Goal: Task Accomplishment & Management: Use online tool/utility

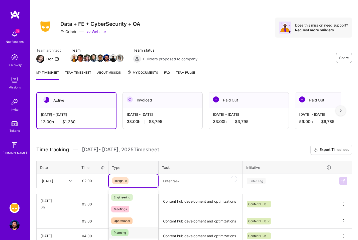
scroll to position [36, 0]
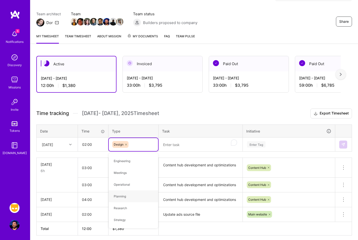
click at [198, 148] on textarea "To enrich screen reader interactions, please activate Accessibility in Grammarl…" at bounding box center [200, 144] width 83 height 13
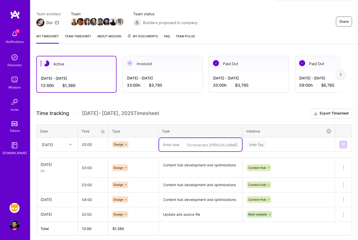
paste textarea "Content hub development and optimizations"
type textarea "Content hub development and optimizations"
click at [272, 145] on div "Enter Tag" at bounding box center [289, 144] width 92 height 13
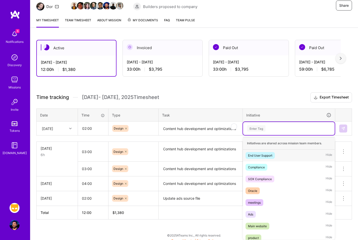
scroll to position [54, 0]
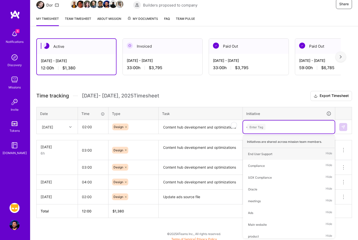
type input "con"
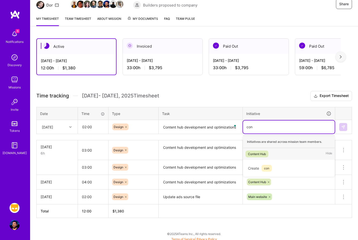
click at [269, 157] on div "Content Hub Hide" at bounding box center [289, 154] width 92 height 12
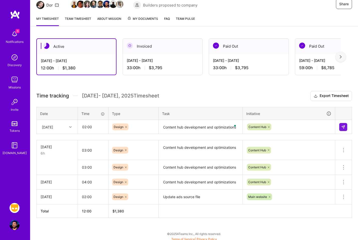
click at [212, 135] on div "Time tracking [DATE] - [DATE] Timesheet Export Timesheet Date Time Type Task In…" at bounding box center [194, 154] width 316 height 127
click at [88, 127] on input "02:00" at bounding box center [93, 126] width 30 height 13
click at [86, 127] on input "02:00" at bounding box center [93, 126] width 30 height 13
type input "05:00"
click at [341, 127] on button at bounding box center [343, 127] width 8 height 8
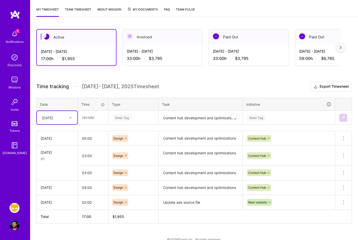
scroll to position [71, 0]
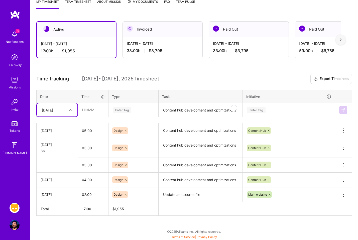
click at [75, 111] on div "[DATE]" at bounding box center [57, 109] width 41 height 13
click at [86, 111] on input "text" at bounding box center [93, 109] width 30 height 13
click at [72, 109] on div at bounding box center [71, 110] width 8 height 7
click at [60, 179] on div "[DATE]" at bounding box center [57, 179] width 41 height 9
click at [94, 112] on input "text" at bounding box center [93, 109] width 30 height 13
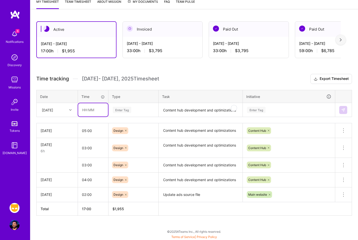
type input "02:00"
click at [130, 111] on div "Enter Tag" at bounding box center [122, 110] width 19 height 8
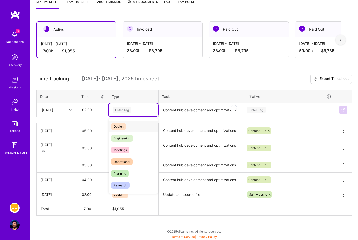
click at [127, 124] on div "Design" at bounding box center [133, 127] width 49 height 12
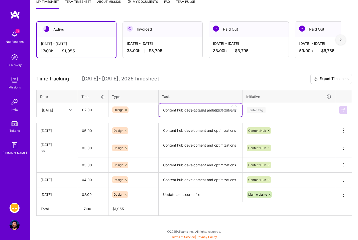
click at [183, 106] on textarea "Content hub development and optimizations" at bounding box center [200, 110] width 83 height 13
paste textarea "Content hub development and optimizations"
type textarea "Content hub development and optimizations"
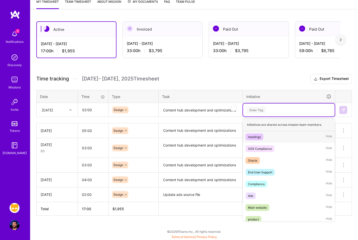
click at [264, 110] on div "Enter Tag" at bounding box center [256, 110] width 19 height 8
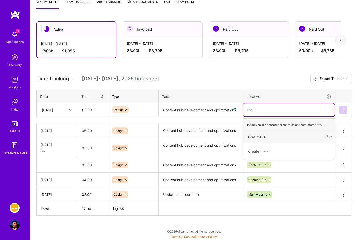
type input "cont"
click at [262, 134] on div "Content Hub" at bounding box center [257, 136] width 18 height 5
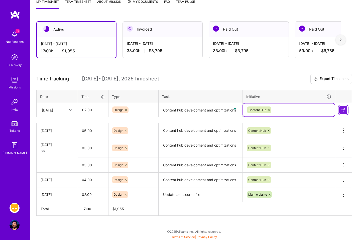
click at [345, 110] on img at bounding box center [343, 110] width 4 height 4
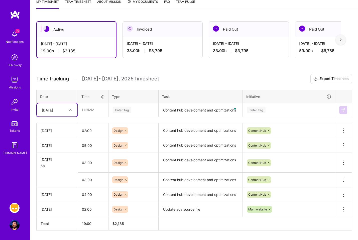
click at [73, 107] on div at bounding box center [71, 110] width 8 height 7
click at [58, 165] on div "[DATE]" at bounding box center [57, 166] width 41 height 9
click at [93, 109] on input "text" at bounding box center [93, 109] width 30 height 13
type input "02:00"
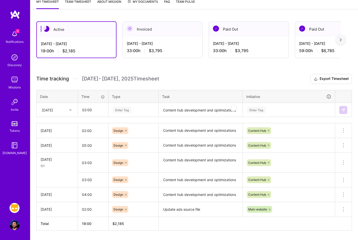
click at [135, 110] on div "Enter Tag" at bounding box center [133, 110] width 42 height 6
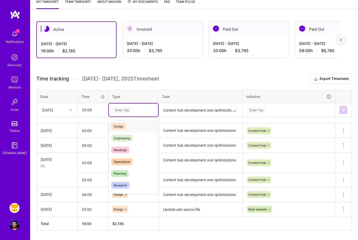
click at [134, 126] on div "Design" at bounding box center [133, 127] width 49 height 12
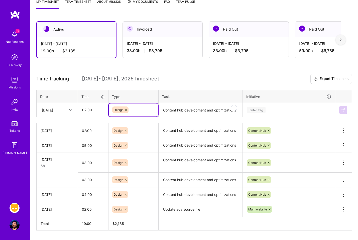
click at [180, 107] on textarea "Content hub development and optimizations" at bounding box center [200, 110] width 83 height 13
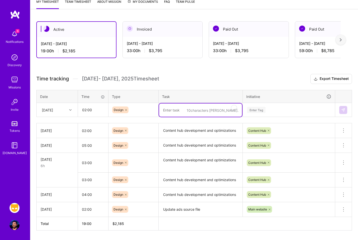
paste textarea "Content hub development and optimizations"
type textarea "Content hub development and optimizations"
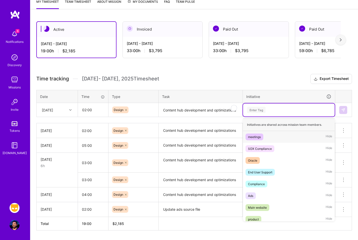
click at [263, 114] on div "Enter Tag" at bounding box center [289, 110] width 92 height 13
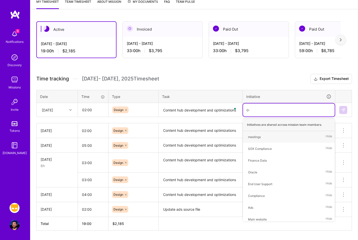
type input "con"
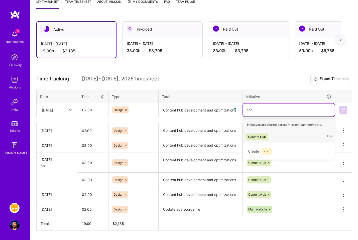
click at [269, 137] on div "Content Hub Hide" at bounding box center [289, 137] width 92 height 12
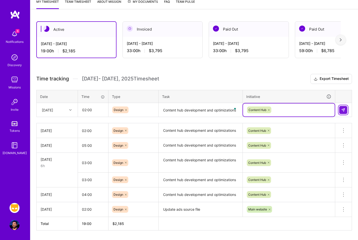
click at [343, 109] on img at bounding box center [343, 110] width 4 height 4
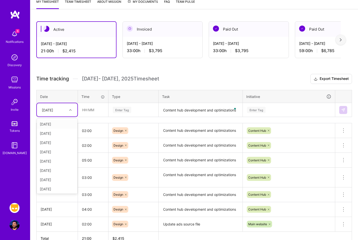
click at [69, 111] on div at bounding box center [71, 110] width 8 height 7
click at [65, 167] on div "[DATE]" at bounding box center [57, 169] width 41 height 9
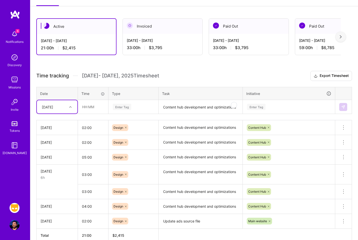
scroll to position [67, 0]
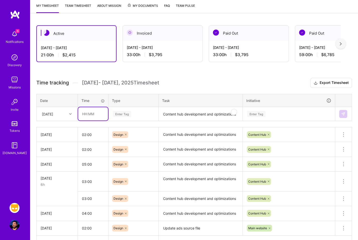
click at [93, 113] on input "text" at bounding box center [93, 113] width 30 height 13
type input "06:00"
click at [137, 114] on div "Enter Tag" at bounding box center [133, 114] width 42 height 6
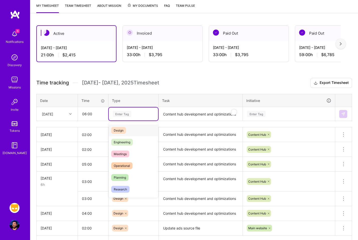
click at [133, 131] on div "Design" at bounding box center [133, 131] width 49 height 12
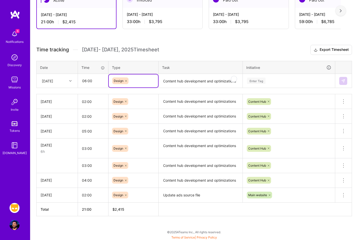
scroll to position [101, 0]
click at [178, 85] on textarea "Content hub development and optimizations" at bounding box center [200, 80] width 83 height 13
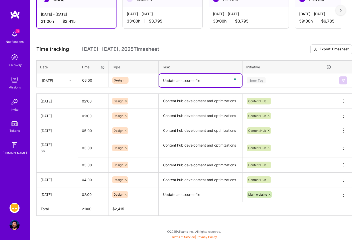
type textarea "Update ads source file"
click at [279, 79] on div "Enter Tag" at bounding box center [289, 80] width 85 height 6
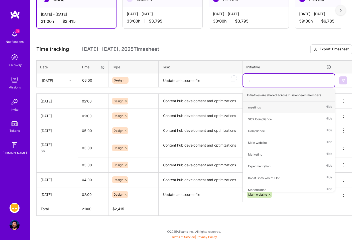
type input "main"
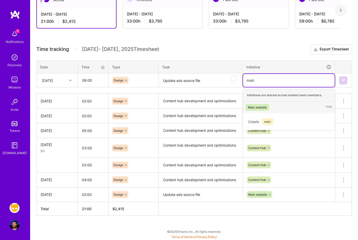
click at [261, 108] on div "Main website" at bounding box center [257, 107] width 19 height 5
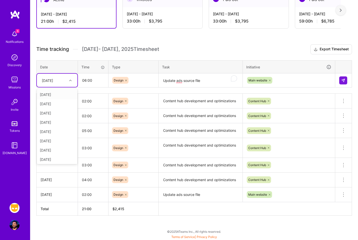
click at [70, 80] on icon at bounding box center [70, 80] width 3 height 3
click at [59, 150] on div "[DATE]" at bounding box center [57, 149] width 41 height 9
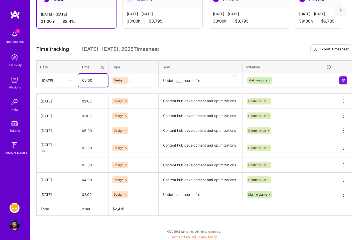
click at [92, 79] on input "06:00" at bounding box center [93, 80] width 30 height 13
click at [85, 79] on input "06:00" at bounding box center [93, 80] width 30 height 13
type input "04:00"
click at [345, 82] on button at bounding box center [343, 80] width 8 height 8
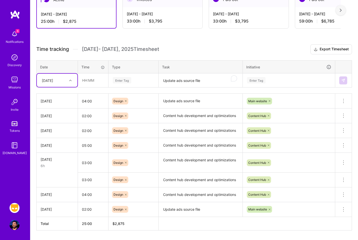
click at [70, 76] on div "[DATE]" at bounding box center [57, 80] width 41 height 13
click at [61, 149] on div "[DATE]" at bounding box center [57, 149] width 41 height 9
click at [96, 82] on input "text" at bounding box center [93, 80] width 30 height 13
type input "02:00"
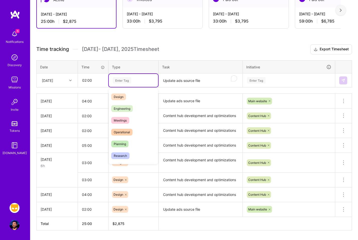
click at [137, 80] on div "Enter Tag" at bounding box center [133, 80] width 42 height 6
click at [133, 97] on div "Design" at bounding box center [133, 97] width 49 height 12
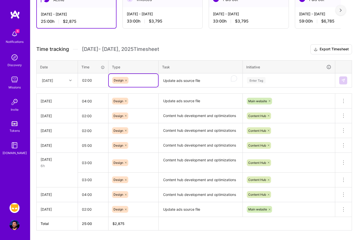
click at [187, 80] on textarea "Update ads source file" at bounding box center [200, 80] width 83 height 13
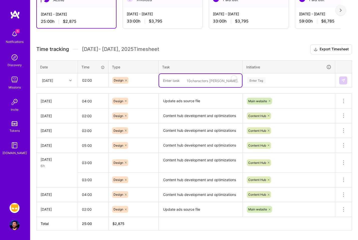
click at [189, 81] on textarea "To enrich screen reader interactions, please activate Accessibility in Grammarl…" at bounding box center [200, 80] width 83 height 13
type textarea "Webflow documentation and meeting review"
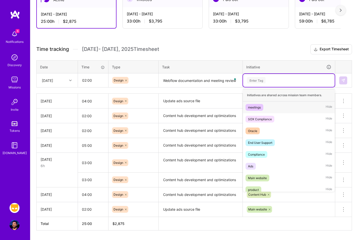
click at [291, 79] on div "Enter Tag" at bounding box center [289, 80] width 85 height 6
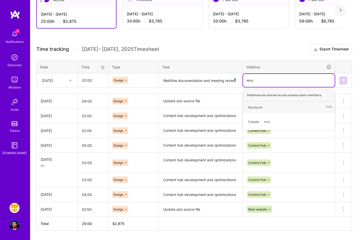
type input "wood"
click at [272, 109] on div "Woodwork Hide" at bounding box center [289, 108] width 92 height 12
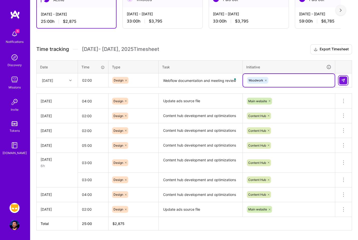
click at [343, 79] on img at bounding box center [343, 80] width 4 height 4
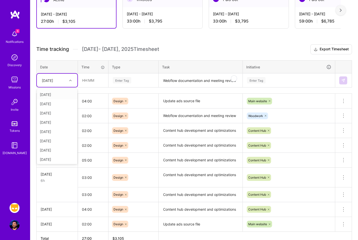
click at [72, 81] on div at bounding box center [71, 80] width 8 height 7
click at [63, 157] on div "[DATE]" at bounding box center [57, 158] width 41 height 9
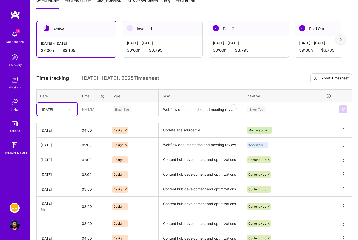
scroll to position [66, 0]
